Goal: Task Accomplishment & Management: Complete application form

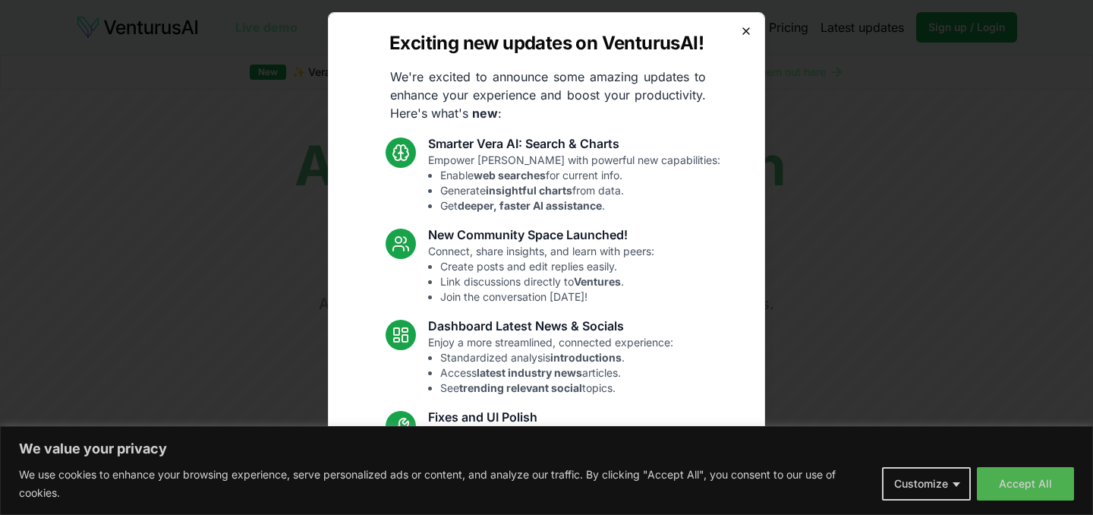
click at [748, 31] on icon "button" at bounding box center [746, 31] width 12 height 12
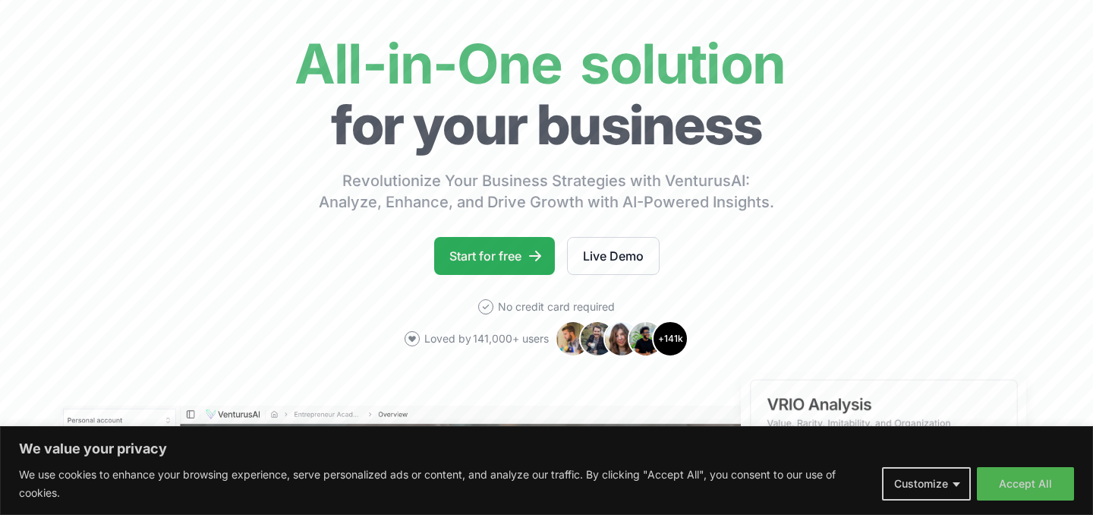
scroll to position [108, 0]
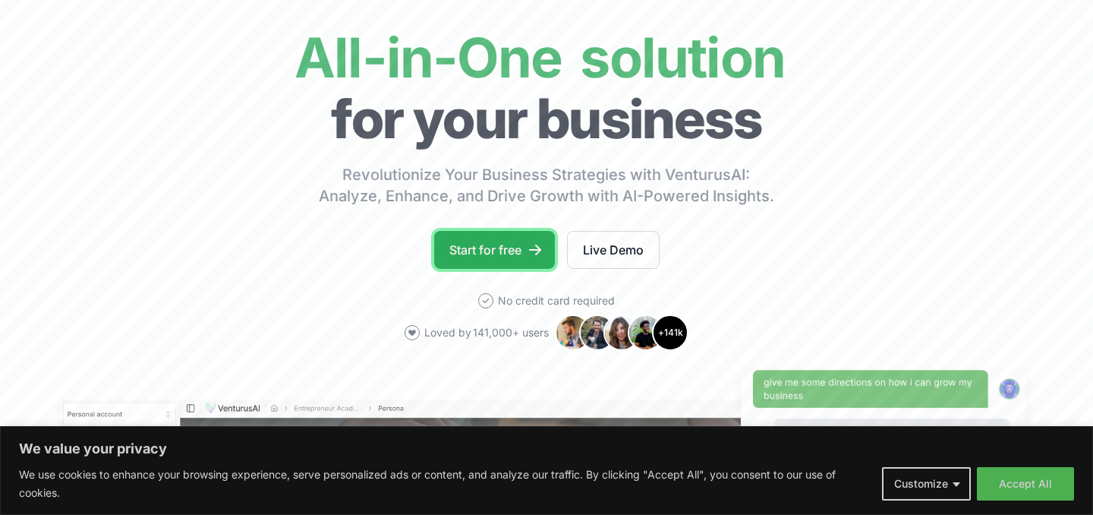
click at [508, 254] on link "Start for free" at bounding box center [494, 250] width 121 height 38
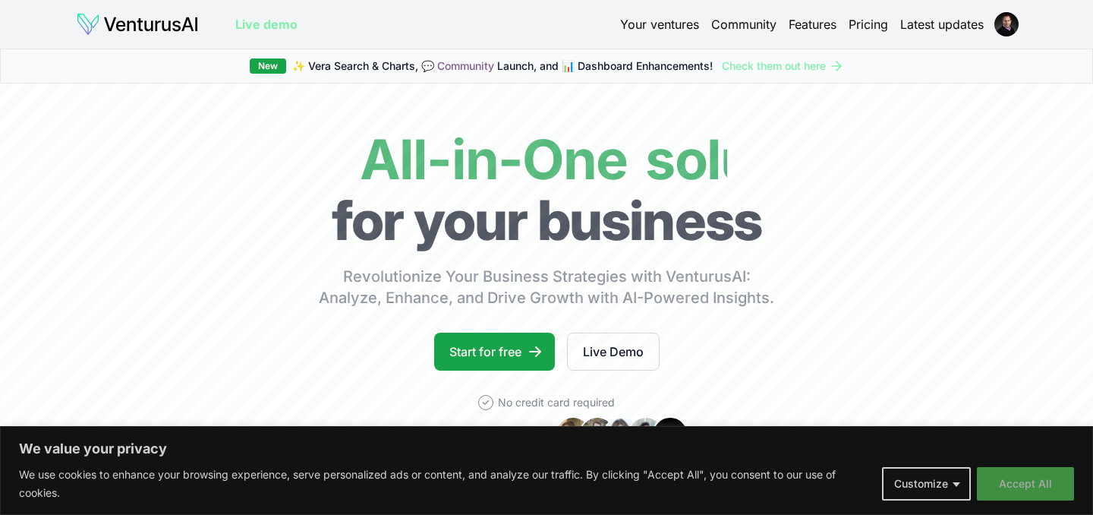
click at [1030, 493] on button "Accept All" at bounding box center [1025, 483] width 97 height 33
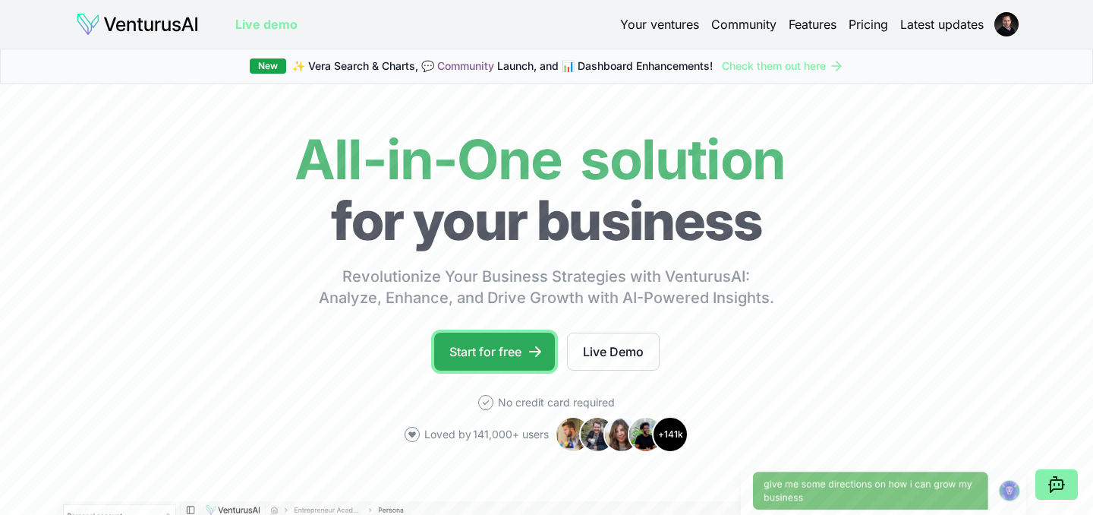
click at [507, 346] on link "Start for free" at bounding box center [494, 352] width 121 height 38
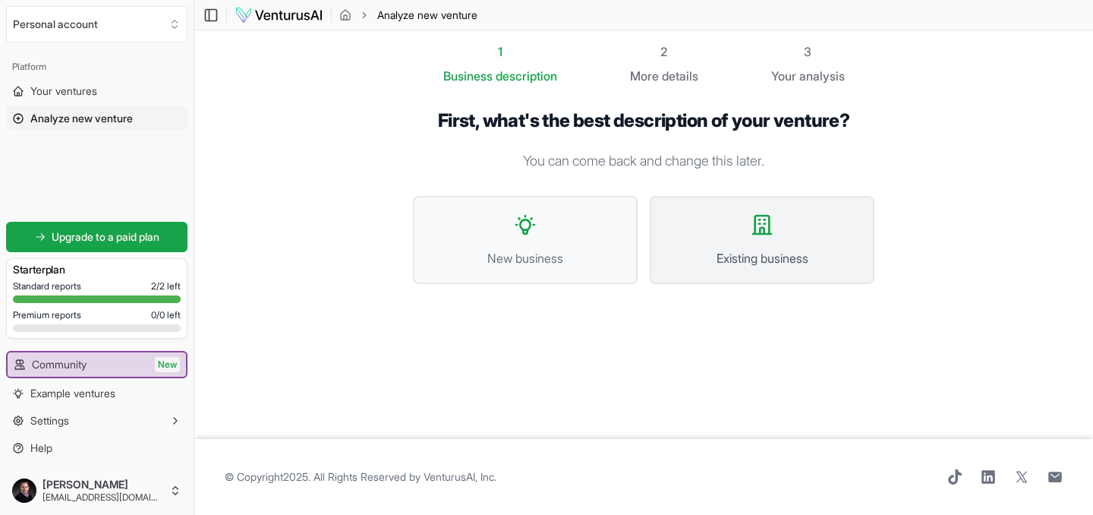
click at [773, 235] on icon at bounding box center [762, 225] width 24 height 24
